Goal: Task Accomplishment & Management: Manage account settings

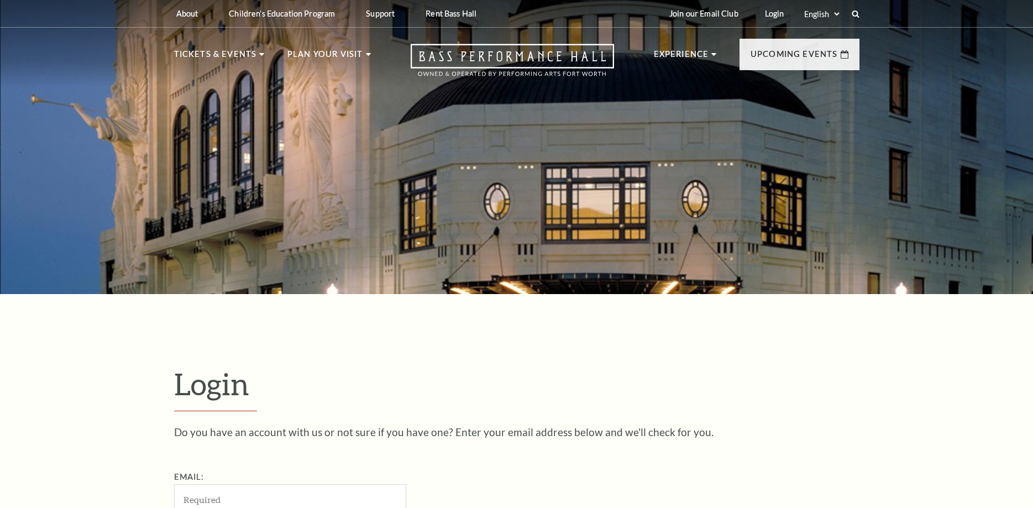
scroll to position [366, 0]
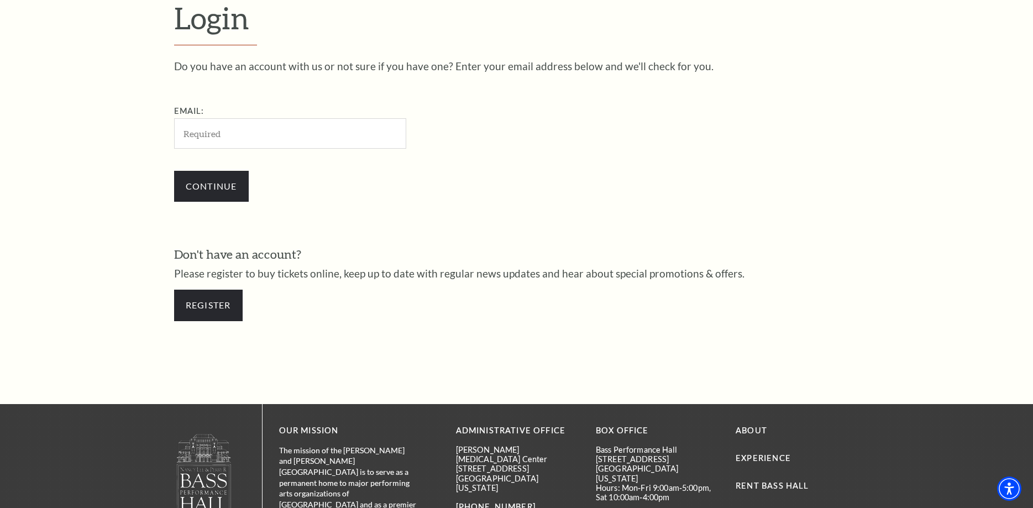
click at [218, 131] on input "Email:" at bounding box center [290, 133] width 232 height 30
type input "ddena@fortworthzoo.org"
click at [204, 186] on input "Continue" at bounding box center [211, 186] width 75 height 31
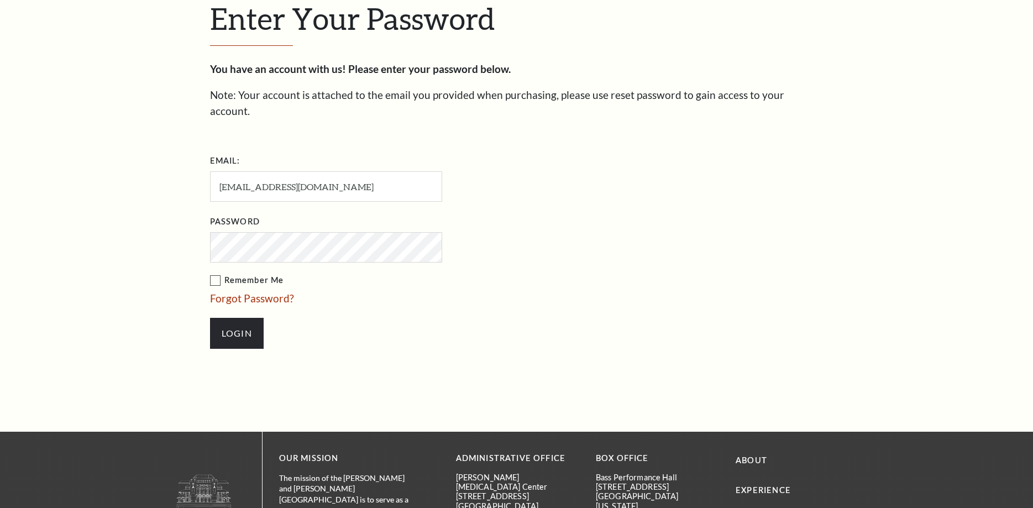
scroll to position [376, 0]
click at [215, 273] on label "Remember Me" at bounding box center [381, 280] width 343 height 14
click at [0, 0] on input "Remember Me" at bounding box center [0, 0] width 0 height 0
click at [239, 317] on input "Login" at bounding box center [237, 332] width 54 height 31
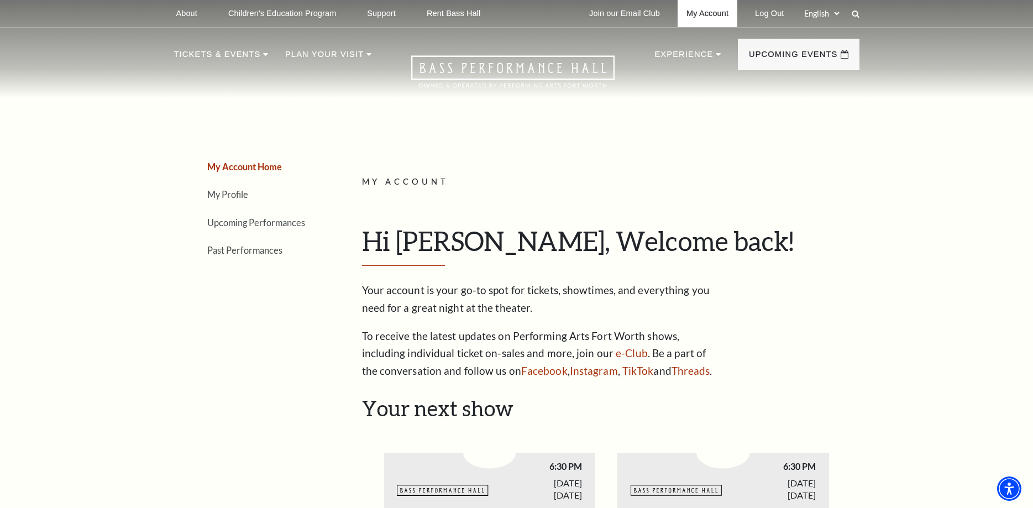
click at [699, 13] on link "My Account" at bounding box center [707, 13] width 60 height 27
click at [711, 19] on link "My Account" at bounding box center [707, 13] width 60 height 27
click at [227, 197] on link "My Profile" at bounding box center [227, 194] width 41 height 10
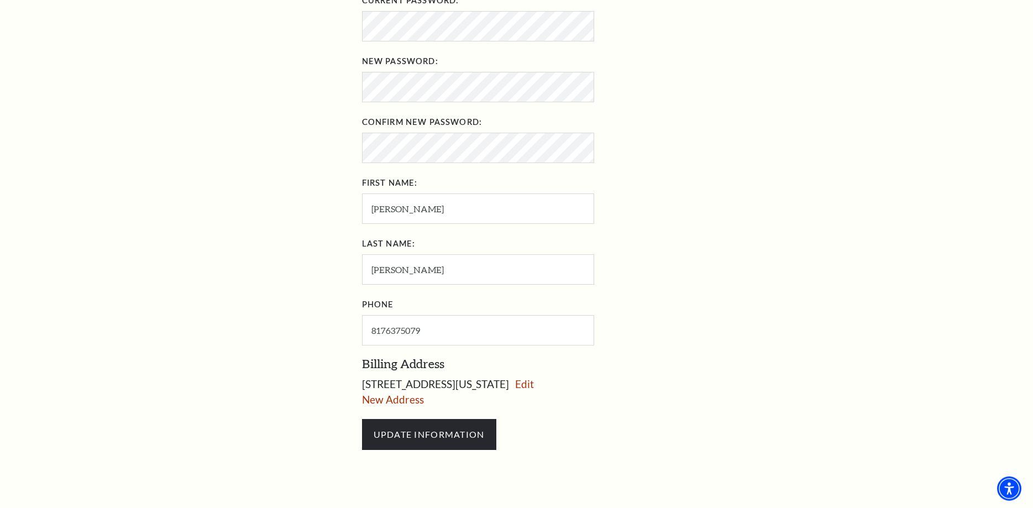
scroll to position [451, 0]
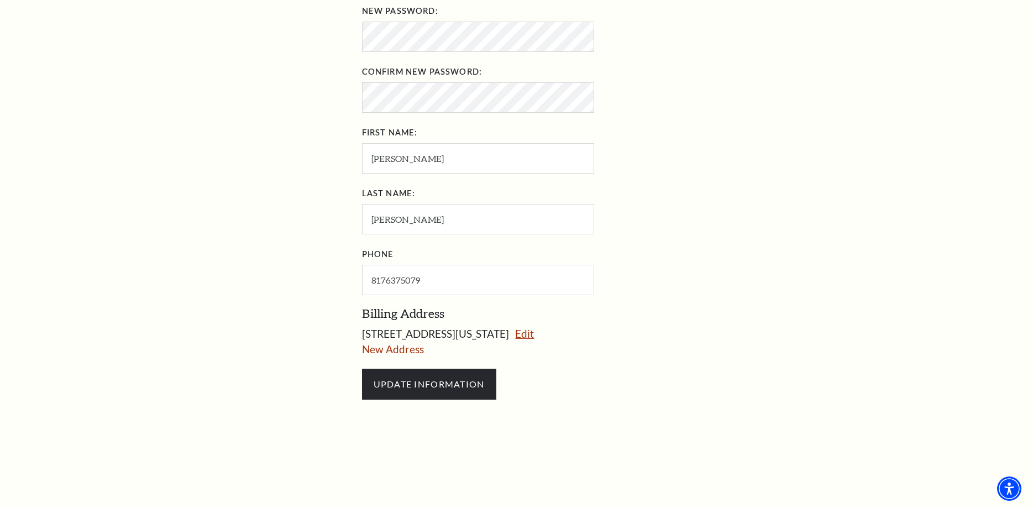
click at [534, 330] on link "Edit" at bounding box center [524, 333] width 19 height 13
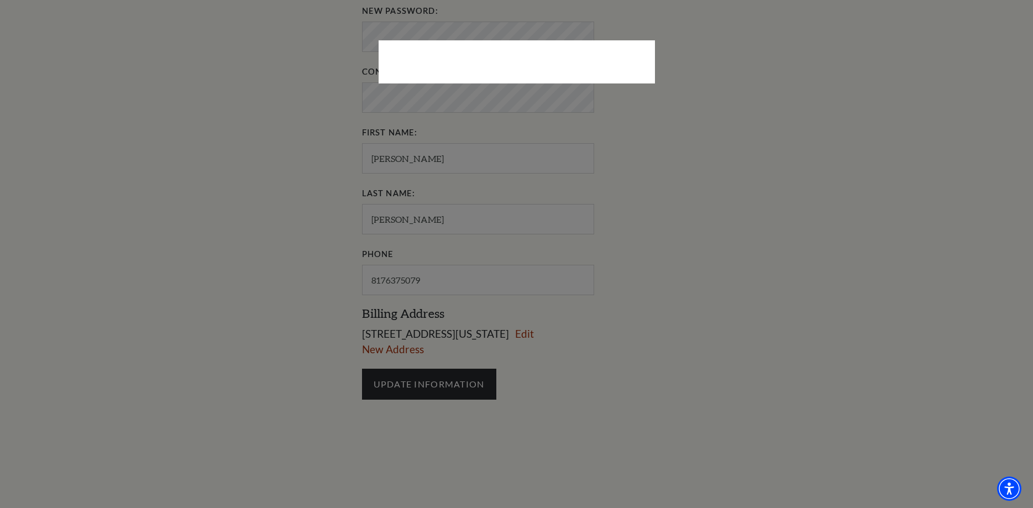
select select "1"
select select "[GEOGRAPHIC_DATA]"
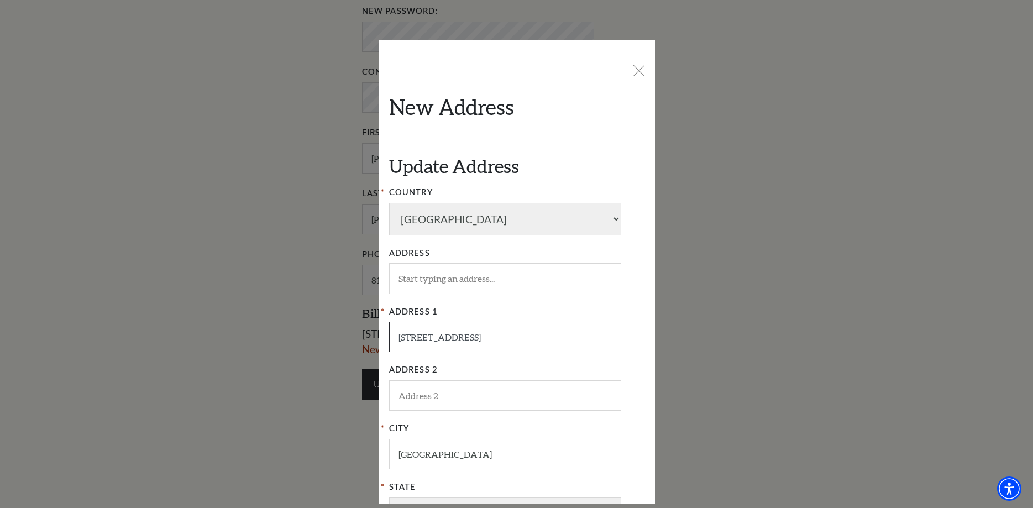
drag, startPoint x: 490, startPoint y: 338, endPoint x: 350, endPoint y: 346, distance: 139.5
click at [350, 346] on div "X New Address Update Address COUNTRY [GEOGRAPHIC_DATA] [GEOGRAPHIC_DATA] [GEOGR…" at bounding box center [516, 254] width 1033 height 508
drag, startPoint x: 485, startPoint y: 333, endPoint x: 352, endPoint y: 335, distance: 132.1
click at [389, 335] on input "[STREET_ADDRESS]" at bounding box center [505, 337] width 232 height 30
type input "[STREET_ADDRESS]"
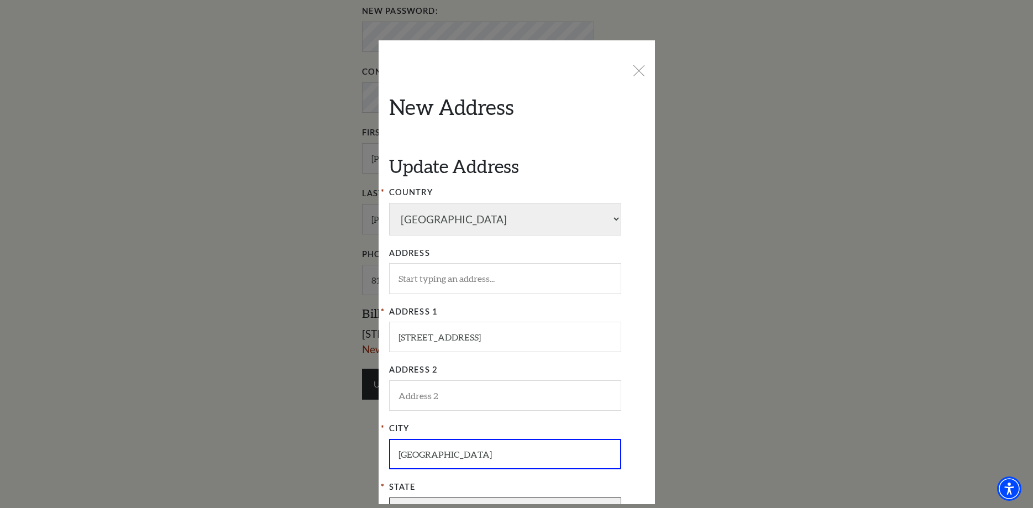
scroll to position [218, 0]
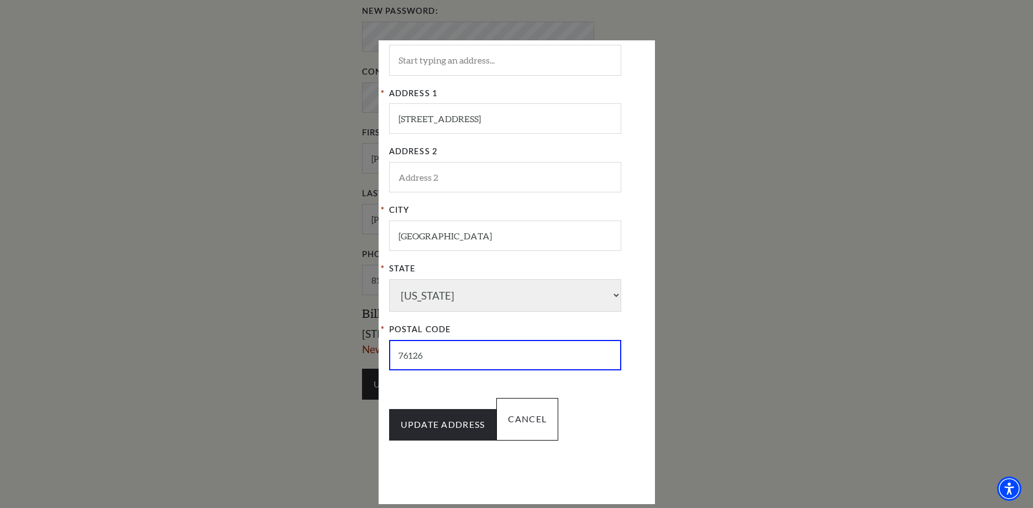
type input "76126"
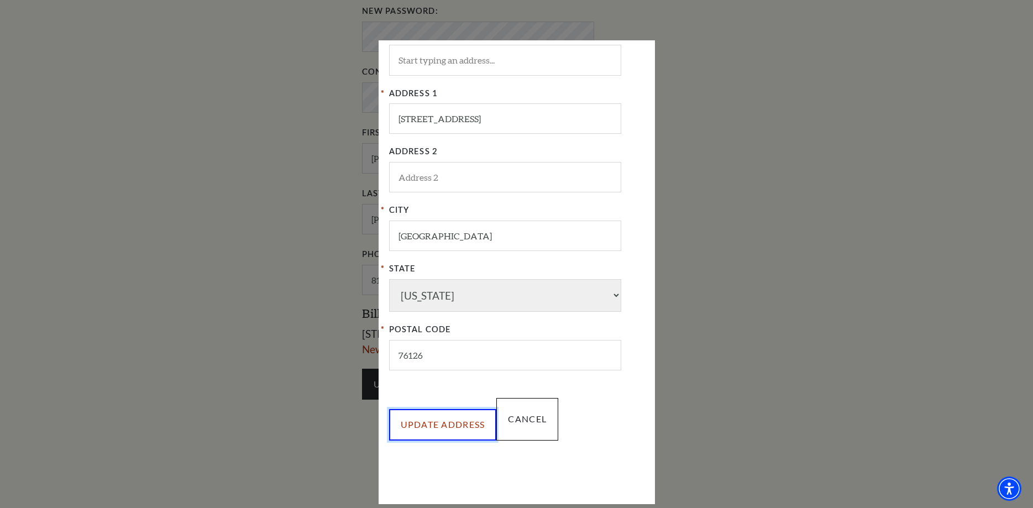
click at [448, 423] on input "UPDATE ADDRESS" at bounding box center [443, 424] width 108 height 31
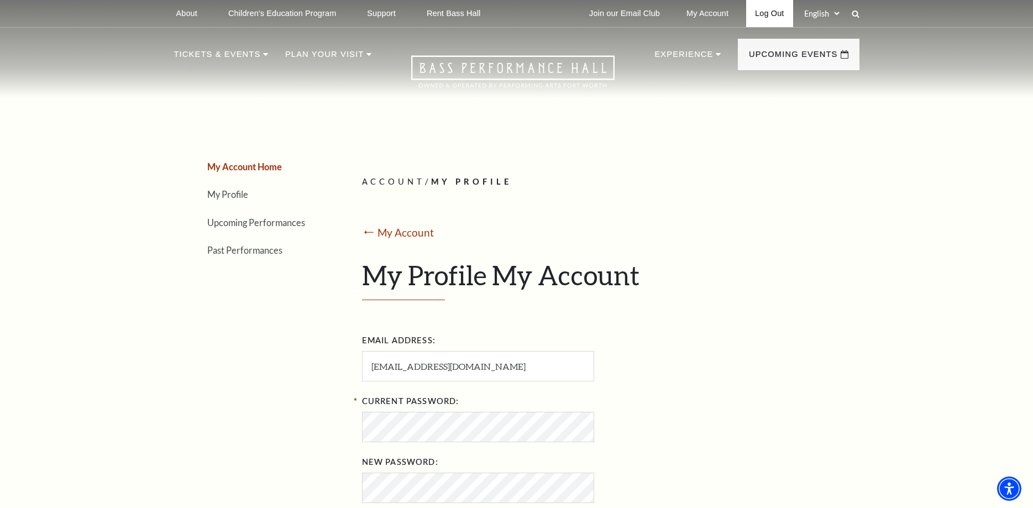
click at [766, 14] on link "Log Out" at bounding box center [769, 13] width 46 height 27
